Goal: Navigation & Orientation: Find specific page/section

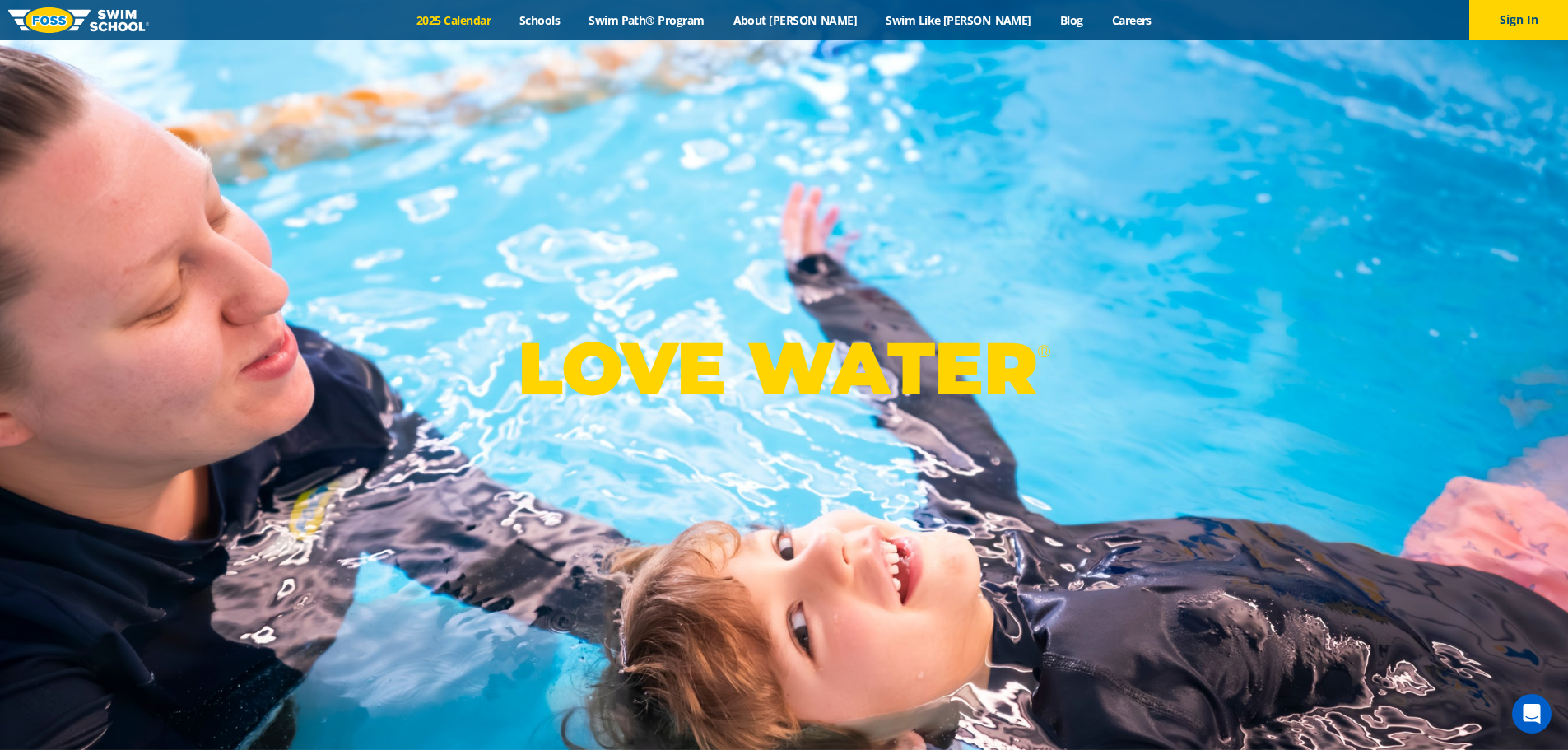
click at [496, 23] on link "2025 Calendar" at bounding box center [454, 20] width 103 height 16
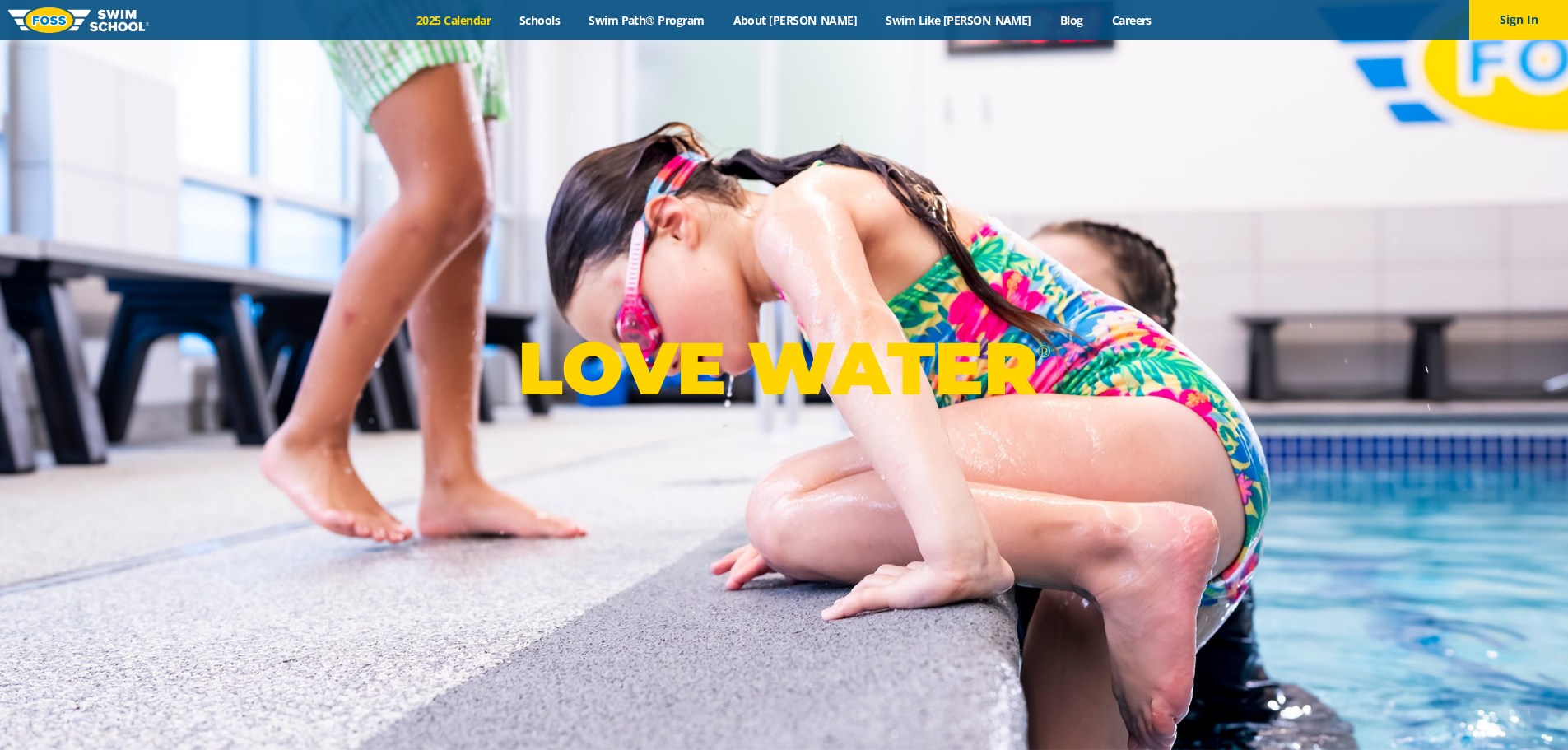
click at [505, 19] on link "2025 Calendar" at bounding box center [454, 20] width 103 height 16
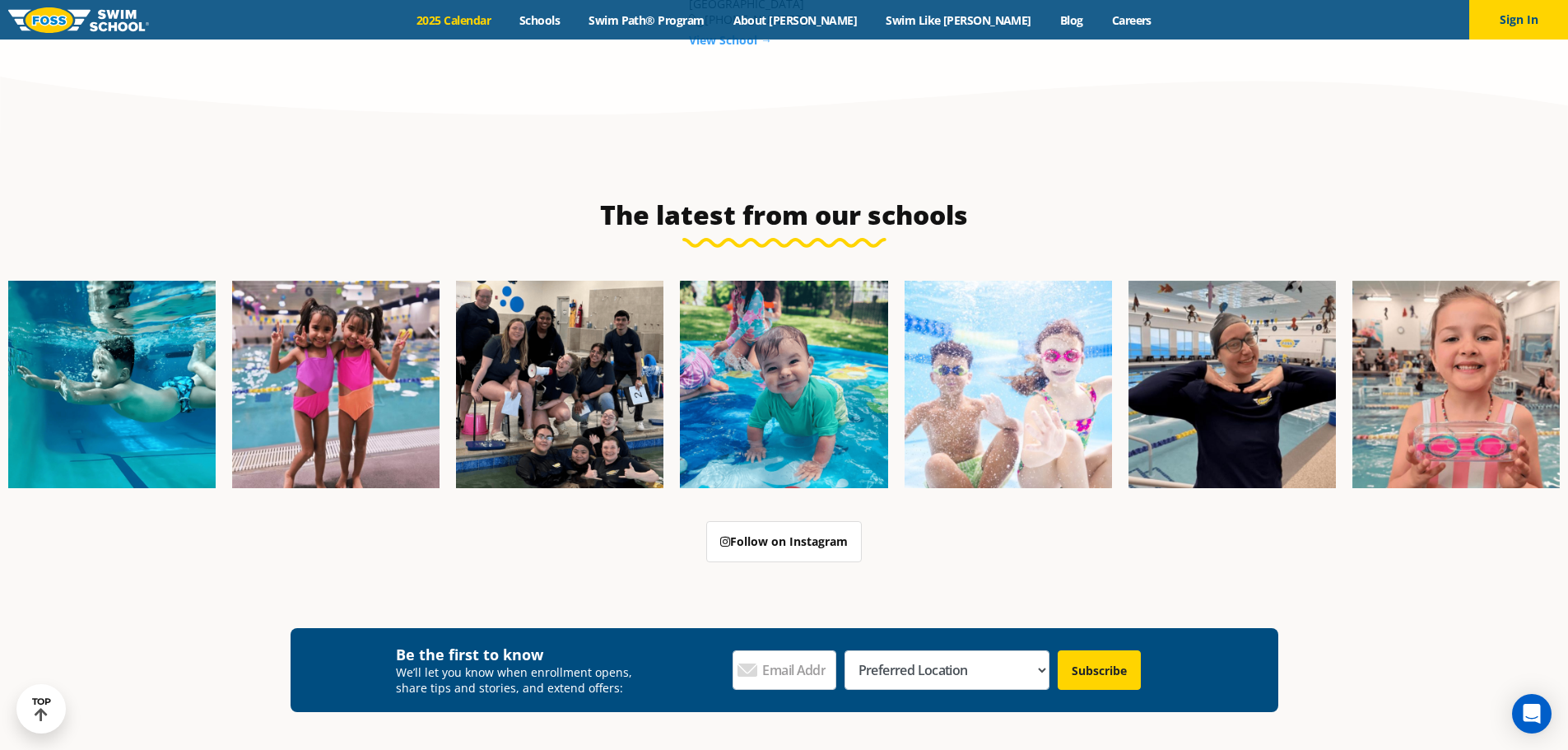
scroll to position [2798, 0]
